Goal: Go to known website: Access a specific website the user already knows

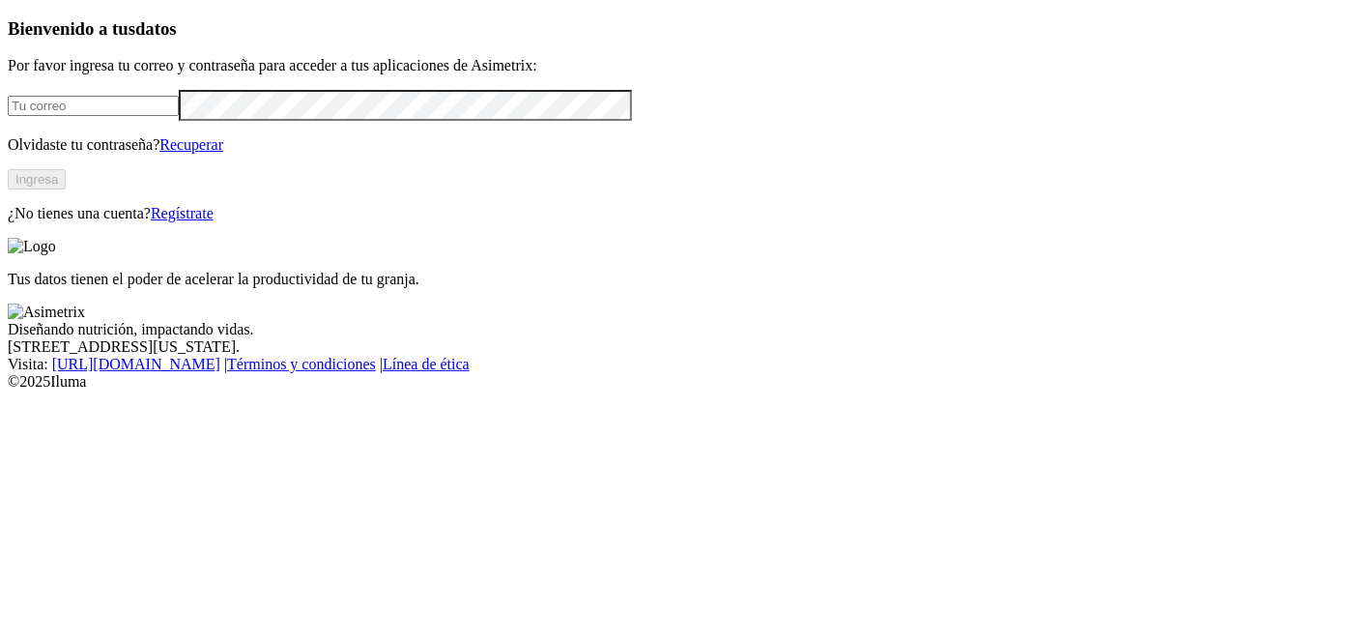
type input "[EMAIL_ADDRESS][DOMAIN_NAME]"
click at [66, 189] on button "Ingresa" at bounding box center [37, 179] width 58 height 20
